Goal: Task Accomplishment & Management: Manage account settings

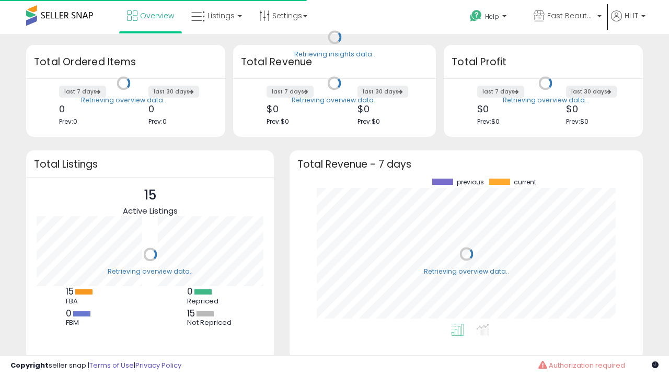
scroll to position [145, 332]
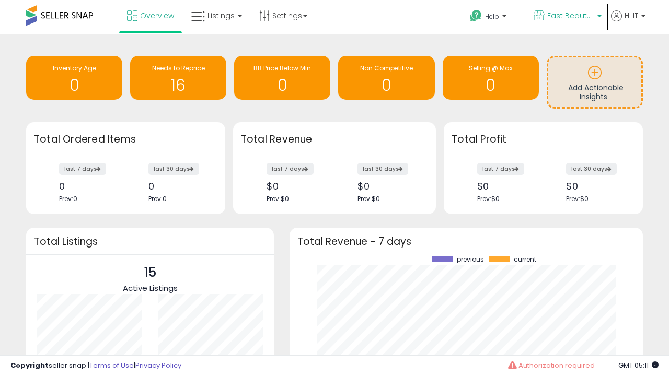
click at [566, 17] on span "Fast Beauty ([GEOGRAPHIC_DATA])" at bounding box center [570, 15] width 47 height 10
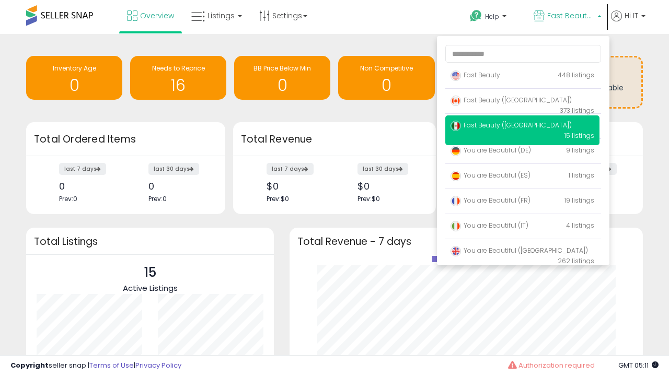
click at [522, 127] on span "Fast Beauty ([GEOGRAPHIC_DATA])" at bounding box center [510, 125] width 121 height 9
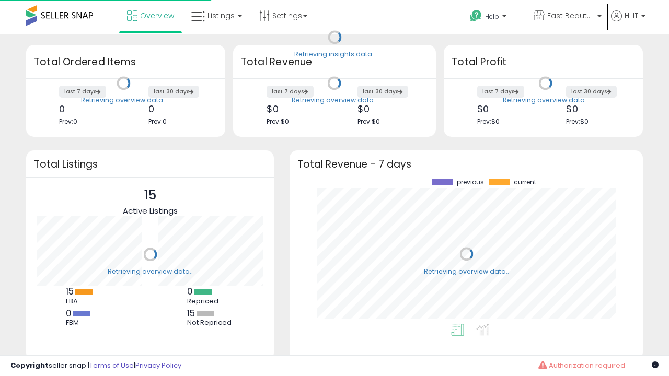
scroll to position [145, 332]
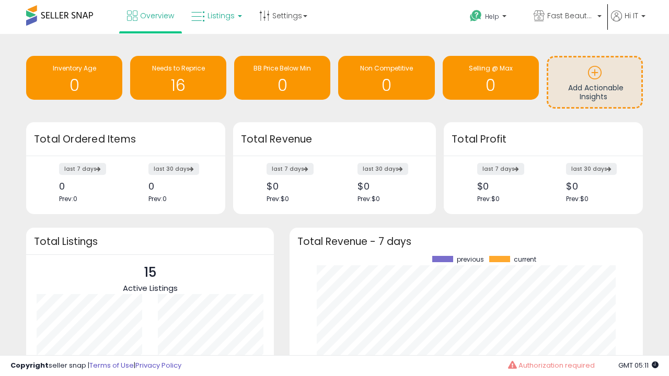
click at [215, 16] on span "Listings" at bounding box center [220, 15] width 27 height 10
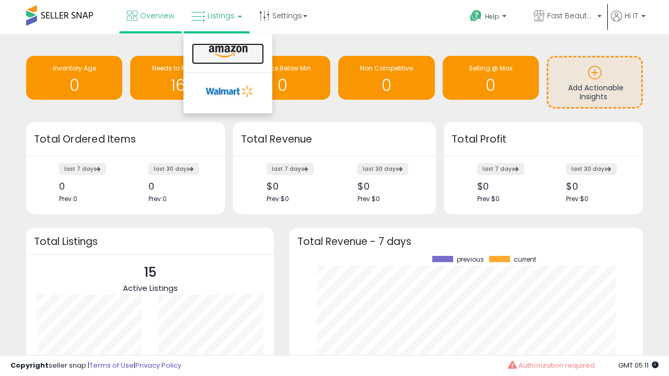
click at [227, 52] on icon at bounding box center [227, 52] width 45 height 14
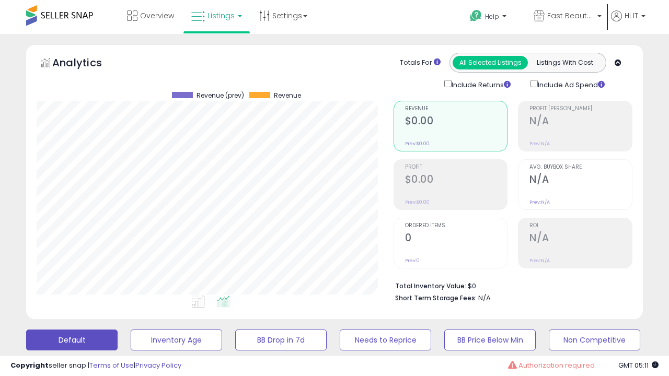
scroll to position [203, 0]
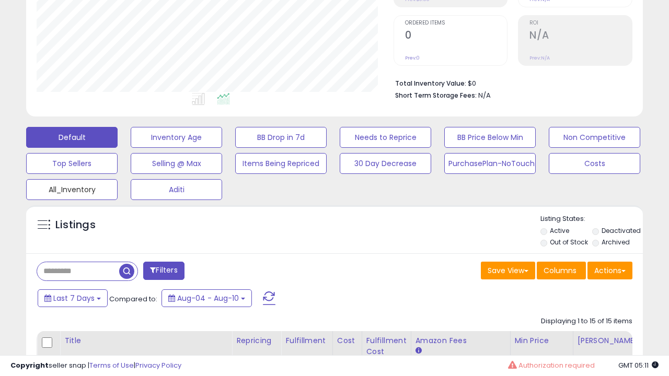
click at [131, 148] on button "All_Inventory" at bounding box center [176, 137] width 91 height 21
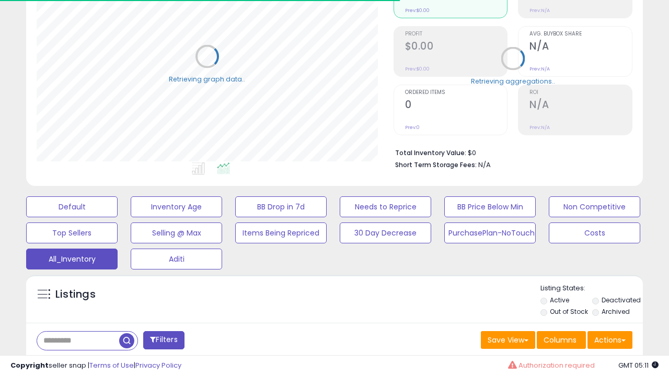
scroll to position [291, 0]
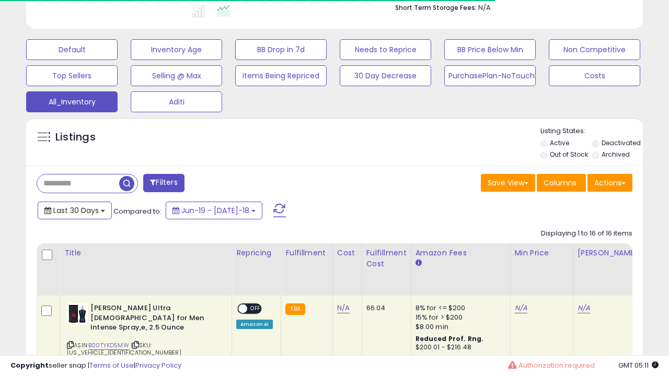
click at [66, 205] on span "Last 30 Days" at bounding box center [75, 210] width 45 height 10
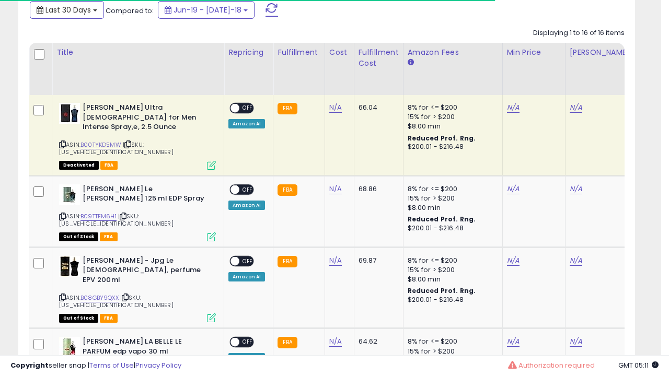
scroll to position [214, 356]
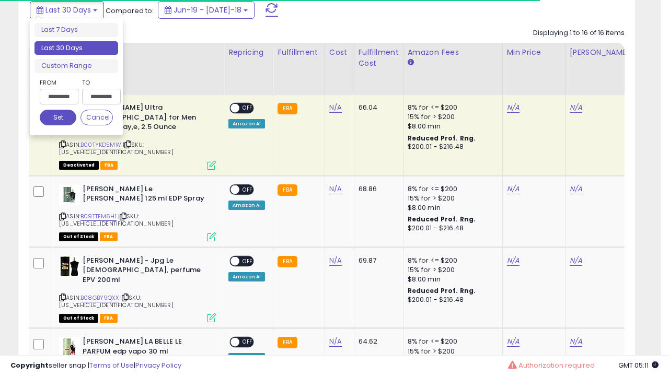
click at [76, 48] on li "Last 30 Days" at bounding box center [76, 48] width 84 height 14
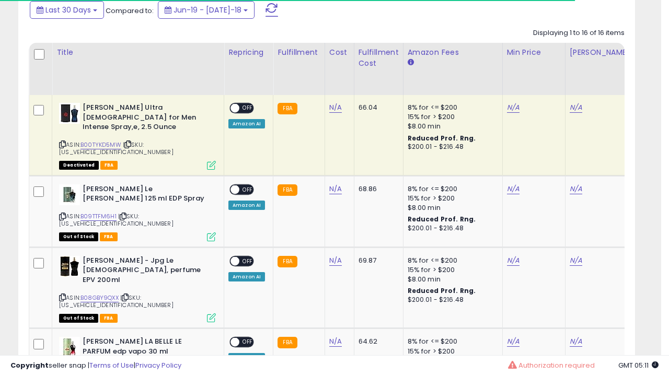
scroll to position [284, 0]
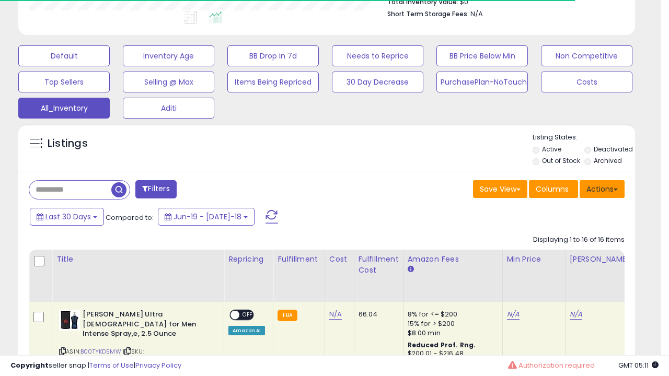
click at [602, 188] on button "Actions" at bounding box center [601, 189] width 45 height 18
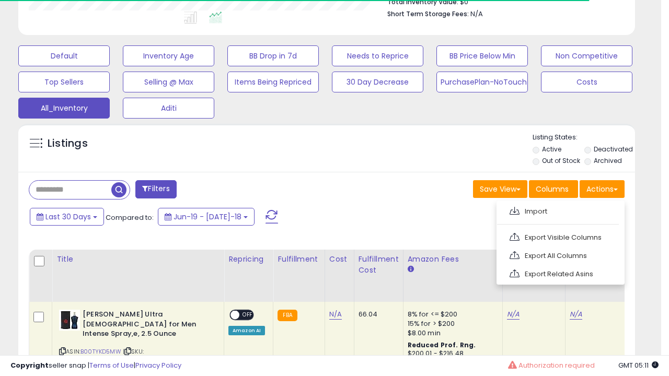
click at [559, 254] on link "Export All Columns" at bounding box center [559, 256] width 114 height 16
